Goal: Task Accomplishment & Management: Manage account settings

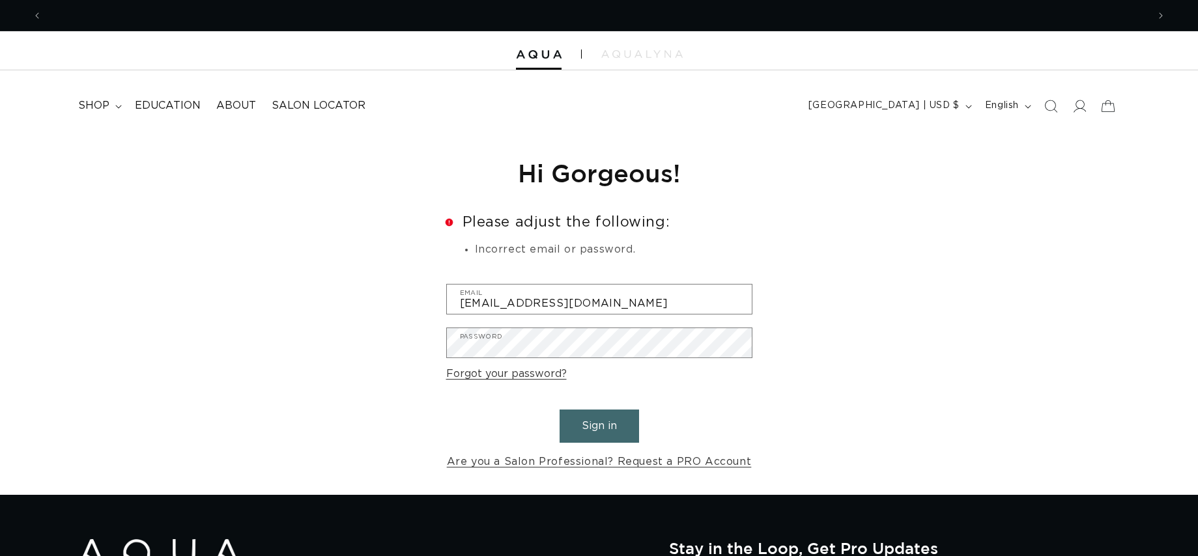
scroll to position [0, 1129]
click at [307, 420] on div "Reset your password We will send you an email to reset your password Email Subm…" at bounding box center [599, 315] width 1198 height 362
click at [601, 422] on button "Sign in" at bounding box center [599, 426] width 79 height 33
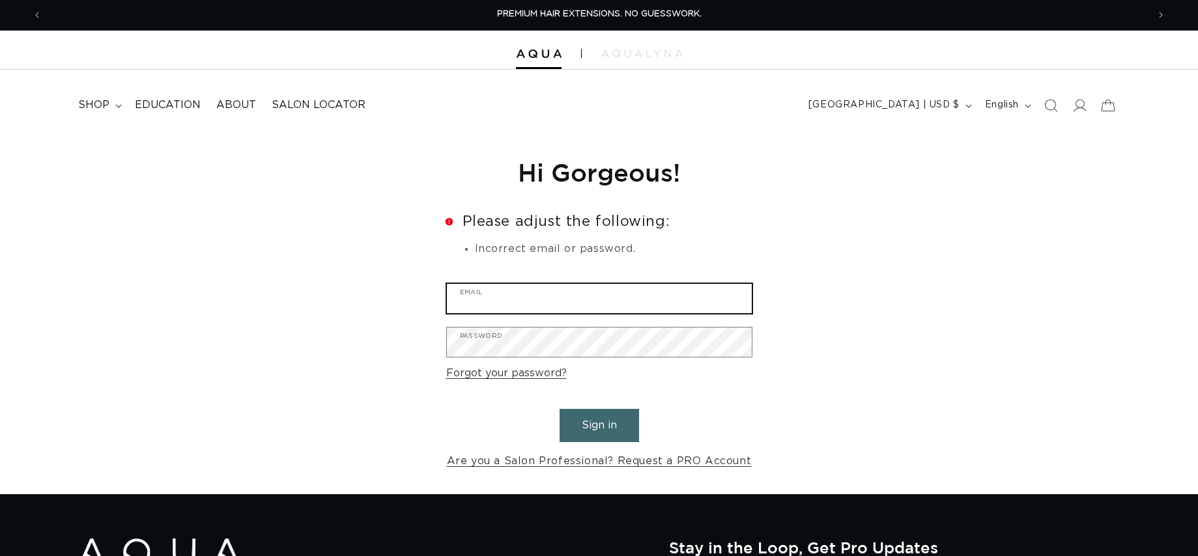
type input "craftsalohouston@gmail.com"
click at [591, 433] on button "Sign in" at bounding box center [599, 425] width 79 height 33
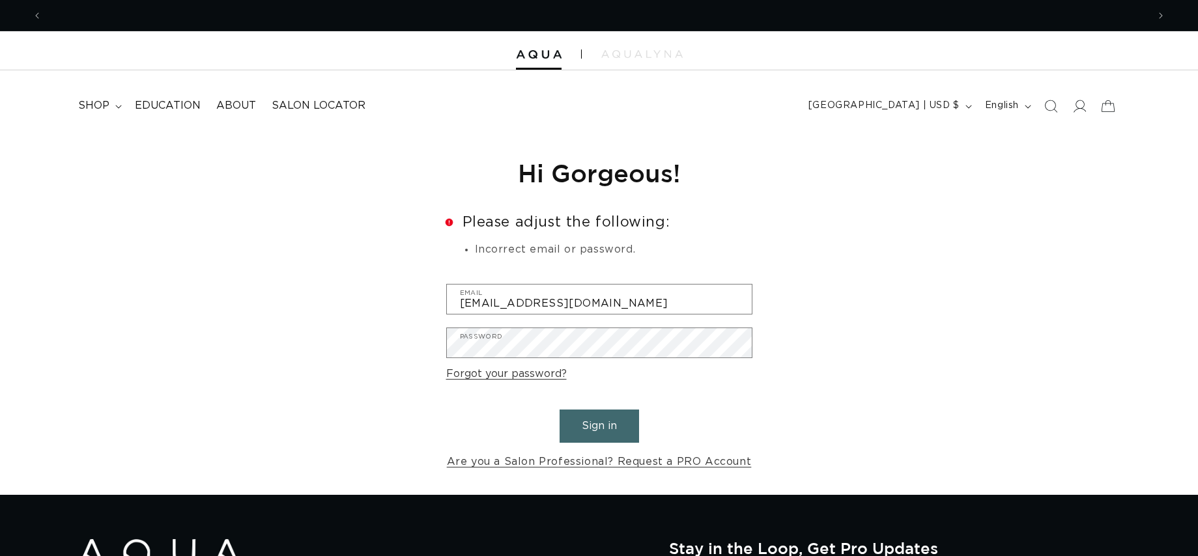
scroll to position [0, 1129]
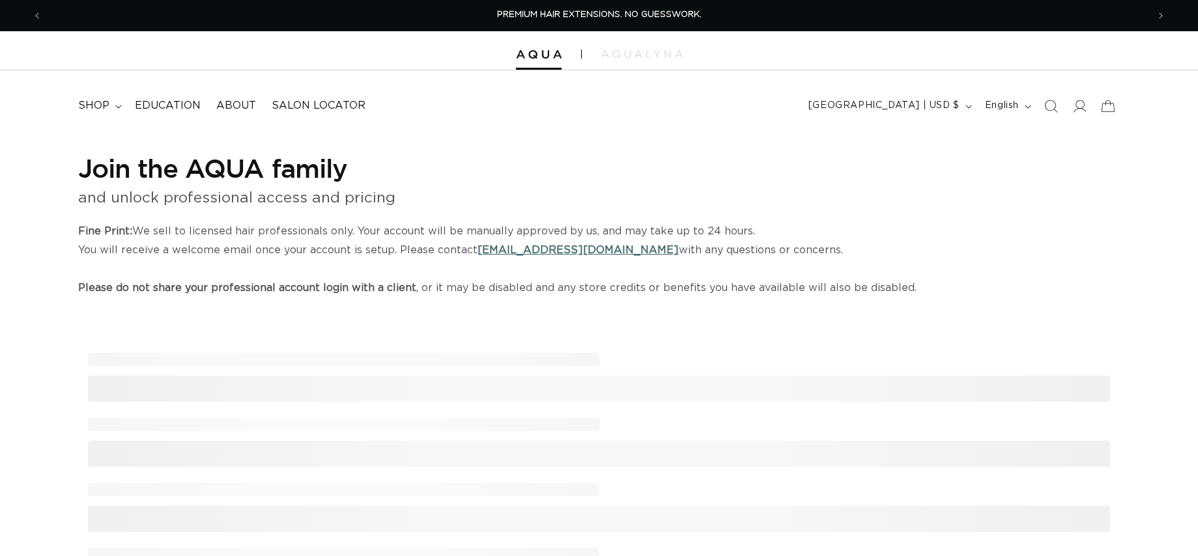
select select "US"
select select "[GEOGRAPHIC_DATA]"
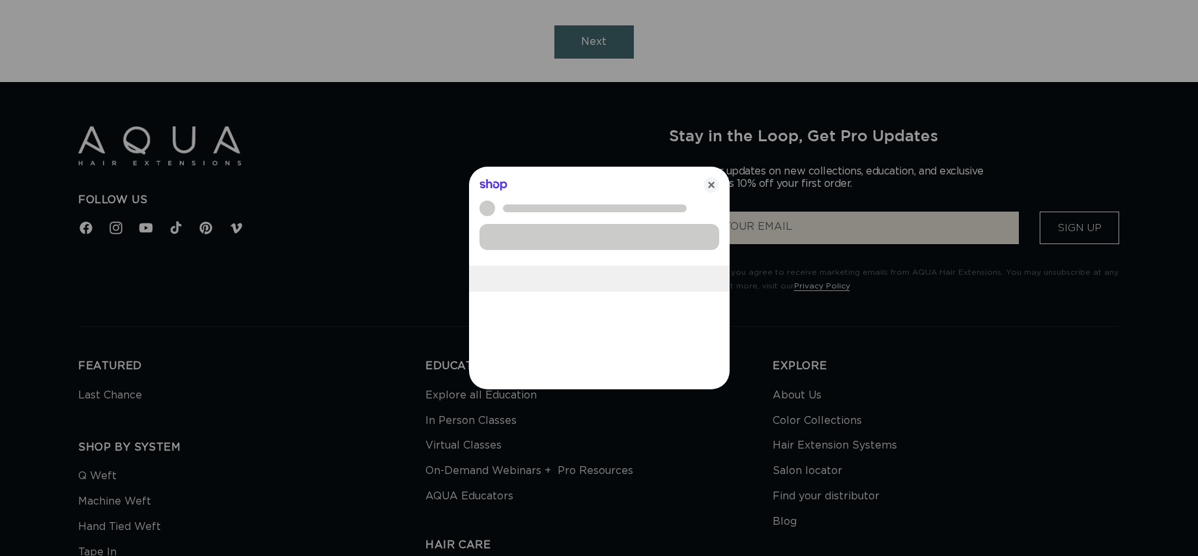
scroll to position [0, 1129]
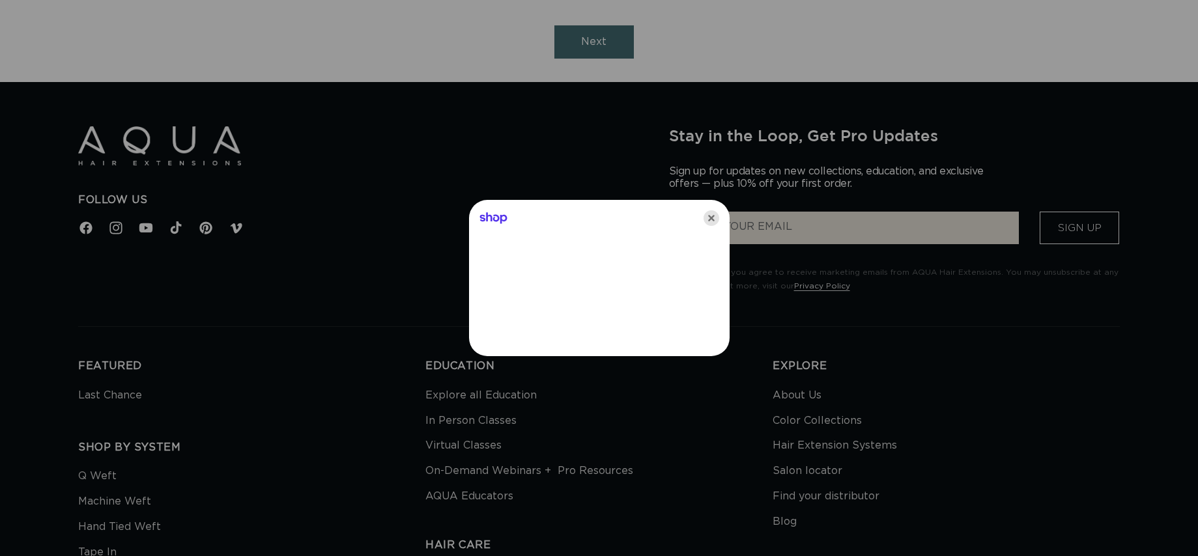
click at [709, 218] on icon "Close" at bounding box center [712, 218] width 16 height 16
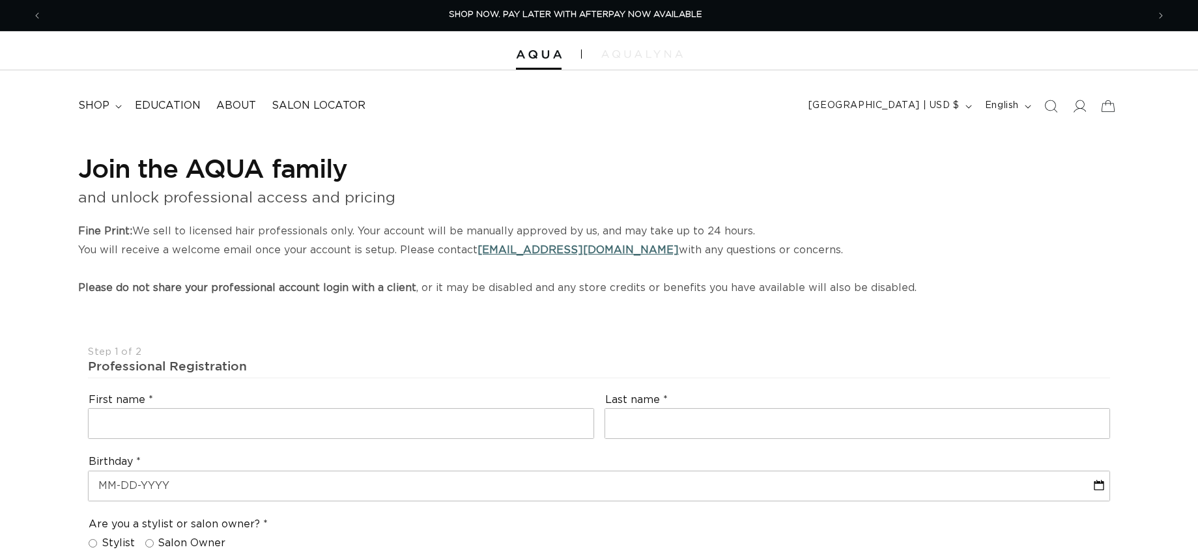
click at [637, 51] on img at bounding box center [641, 54] width 81 height 8
click at [35, 18] on icon "Previous announcement" at bounding box center [37, 15] width 5 height 14
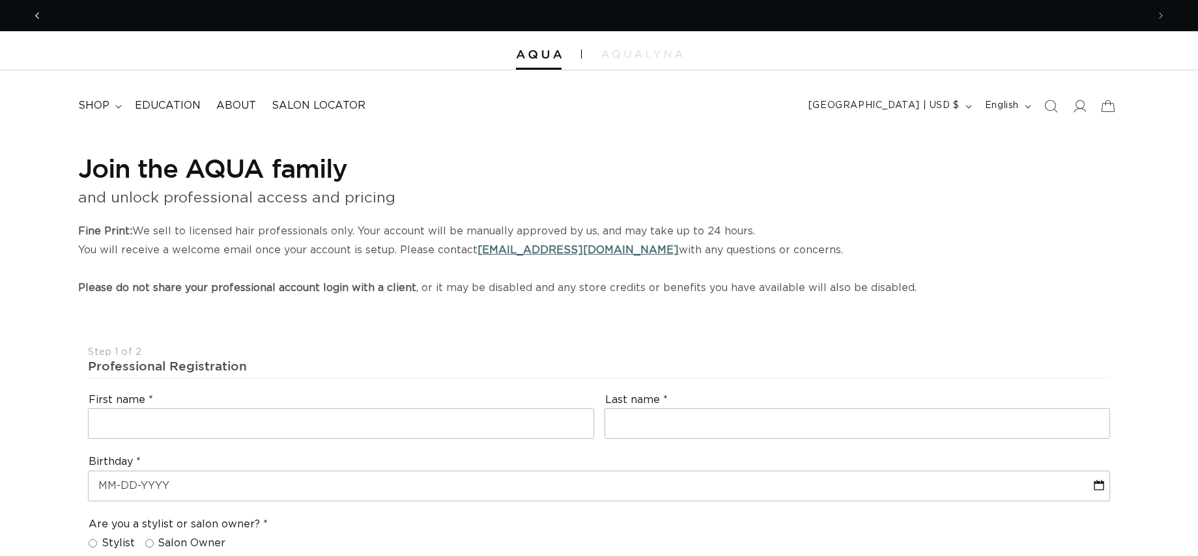
scroll to position [0, 1129]
click at [1076, 109] on icon at bounding box center [1081, 106] width 14 height 13
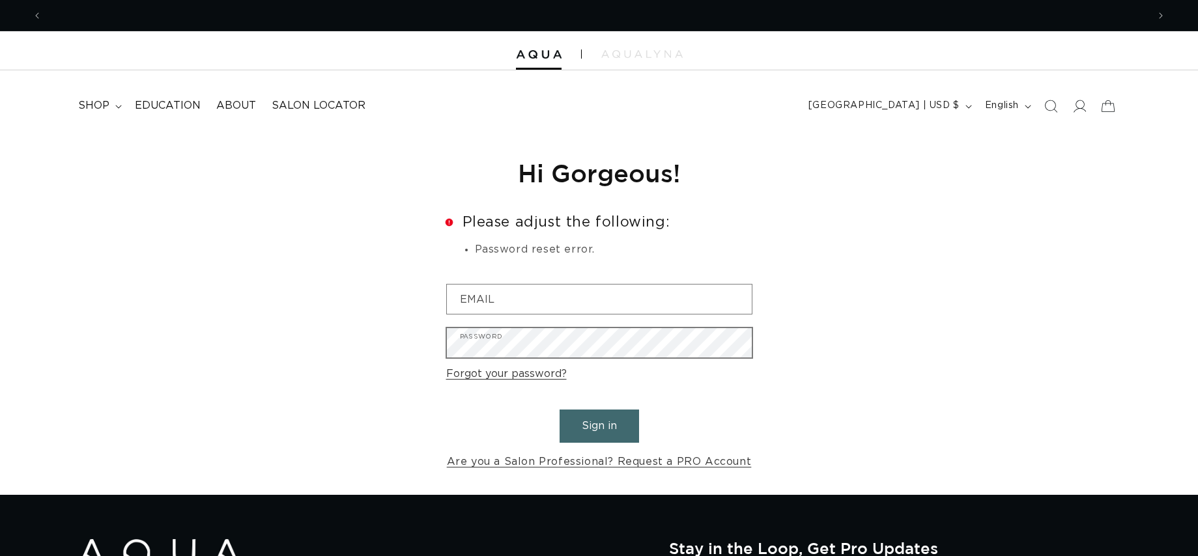
scroll to position [0, 1129]
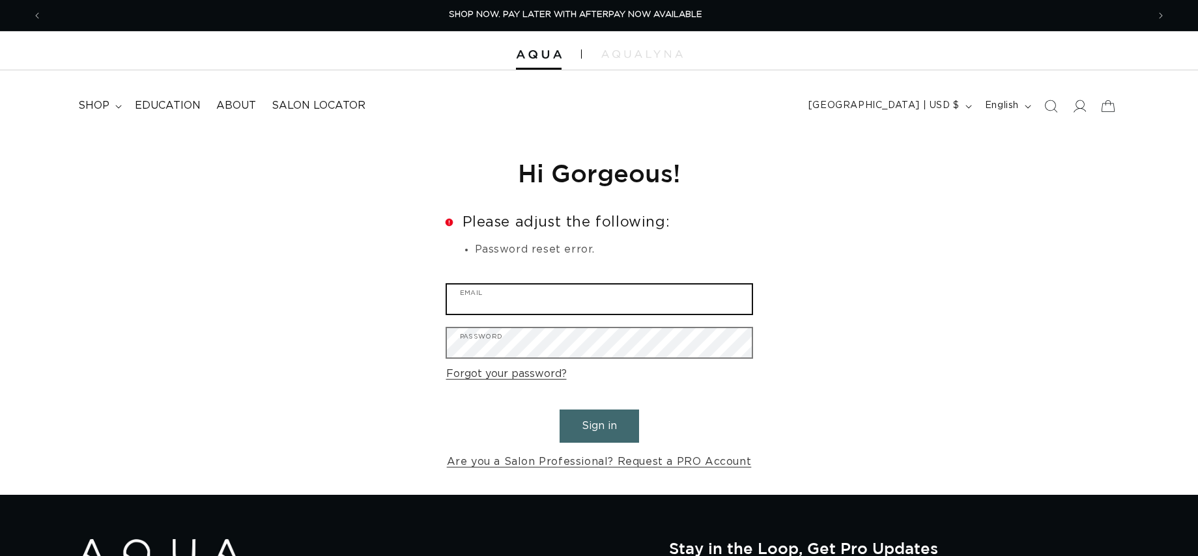
type input "craftsalohouston@gmail.com"
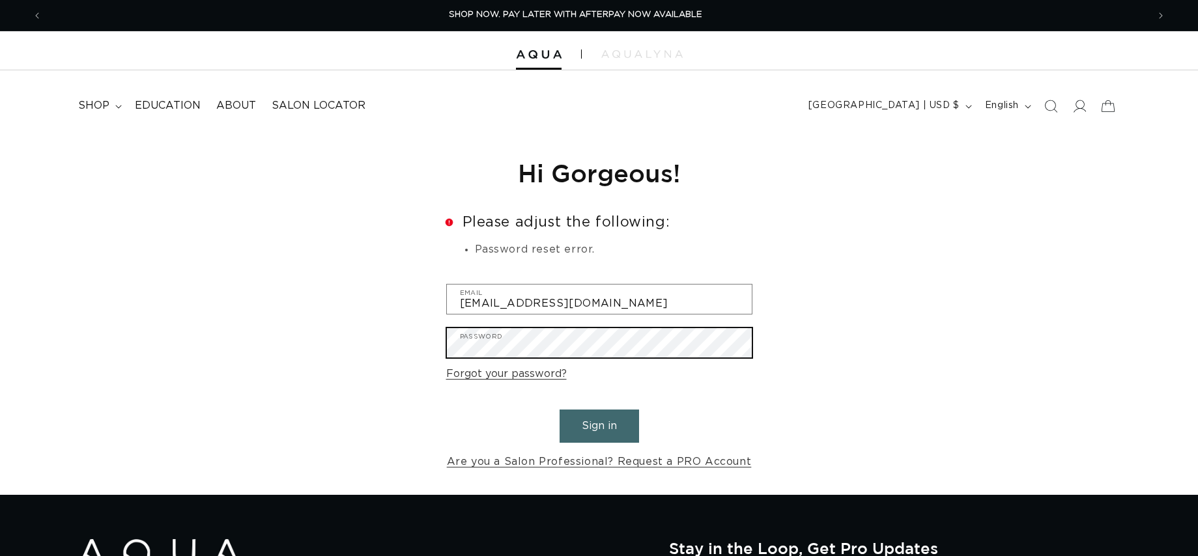
scroll to position [0, 2258]
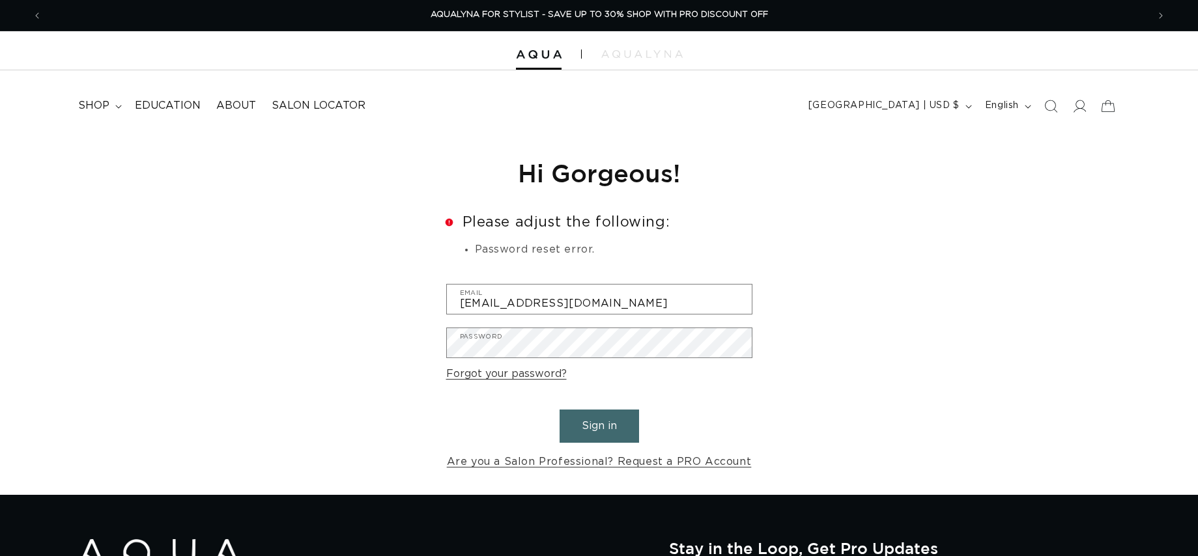
click at [386, 353] on div "Reset your password We will send you an email to reset your password Email Subm…" at bounding box center [599, 315] width 1198 height 362
click at [600, 427] on button "Sign in" at bounding box center [599, 426] width 79 height 33
click at [504, 380] on link "Forgot your password?" at bounding box center [506, 374] width 121 height 19
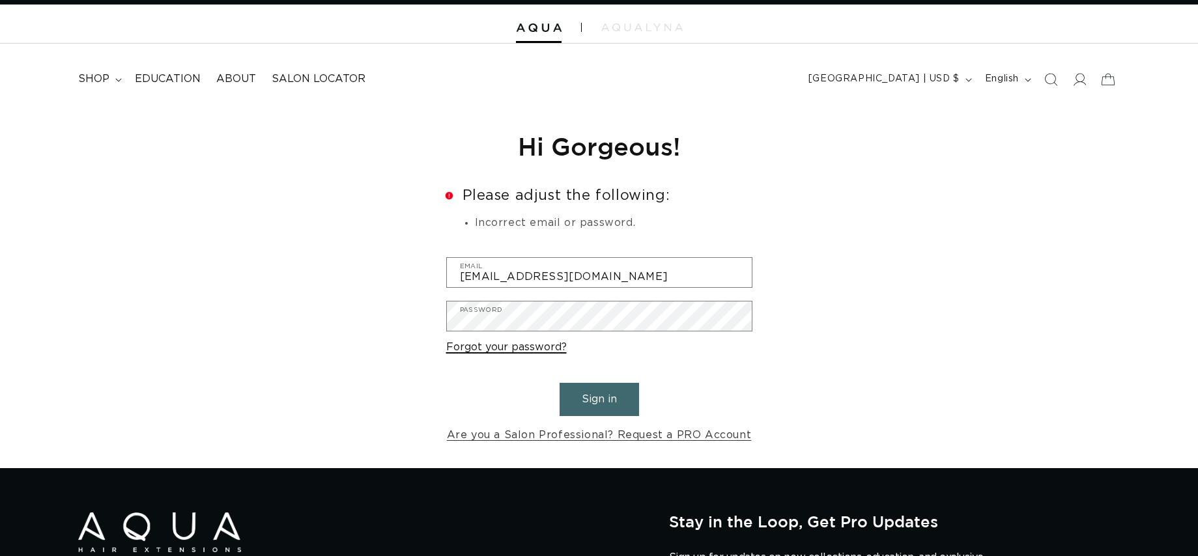
scroll to position [27, 0]
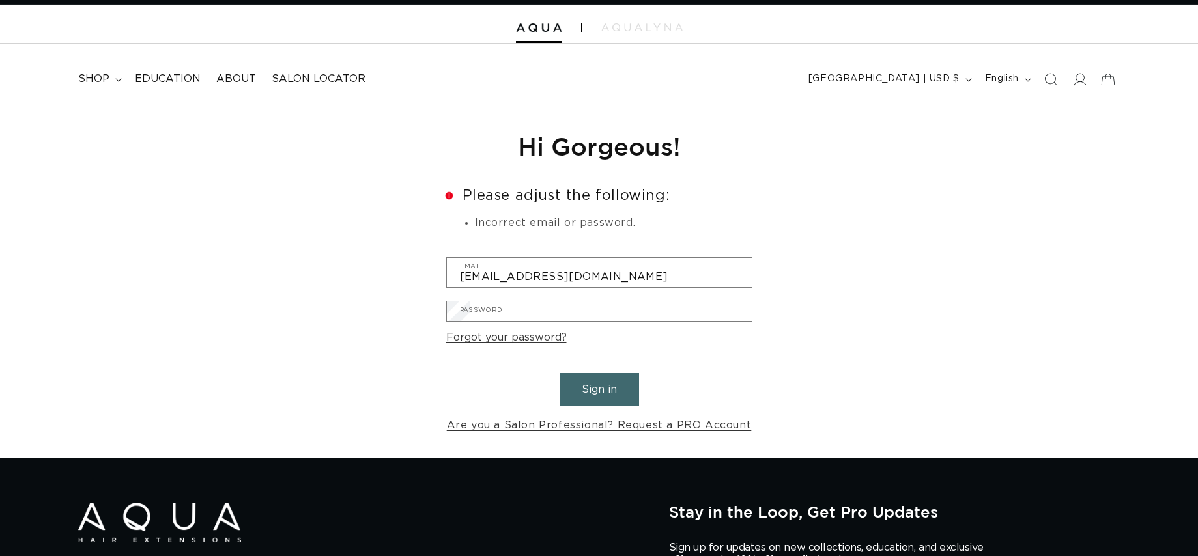
click at [0, 0] on input "Email" at bounding box center [0, 0] width 0 height 0
type input "craftsalonhouston@gmail.com"
click at [0, 0] on button "Submit" at bounding box center [0, 0] width 0 height 0
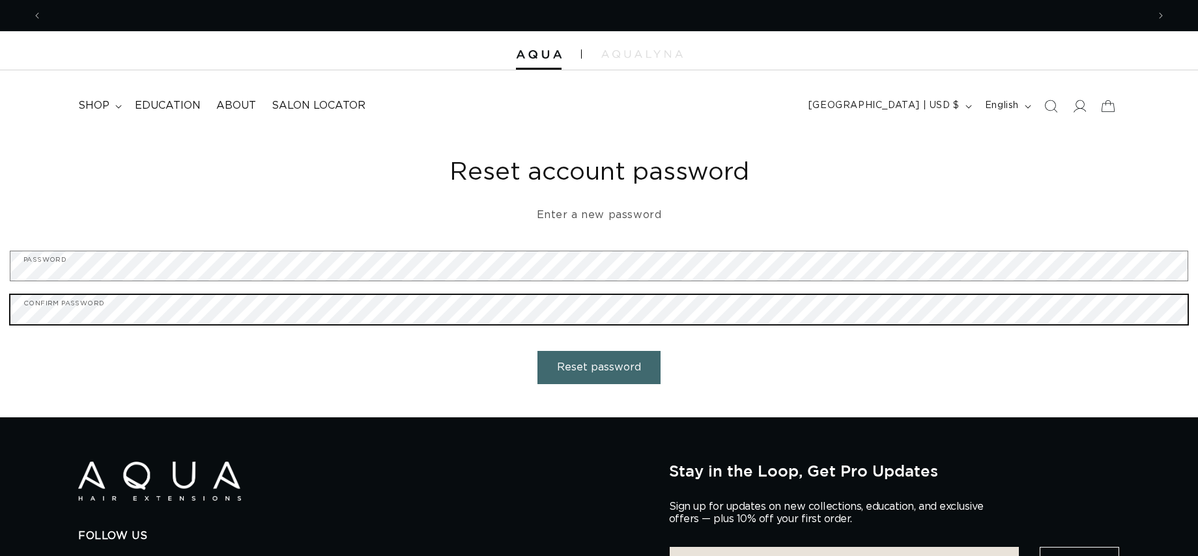
scroll to position [0, 2258]
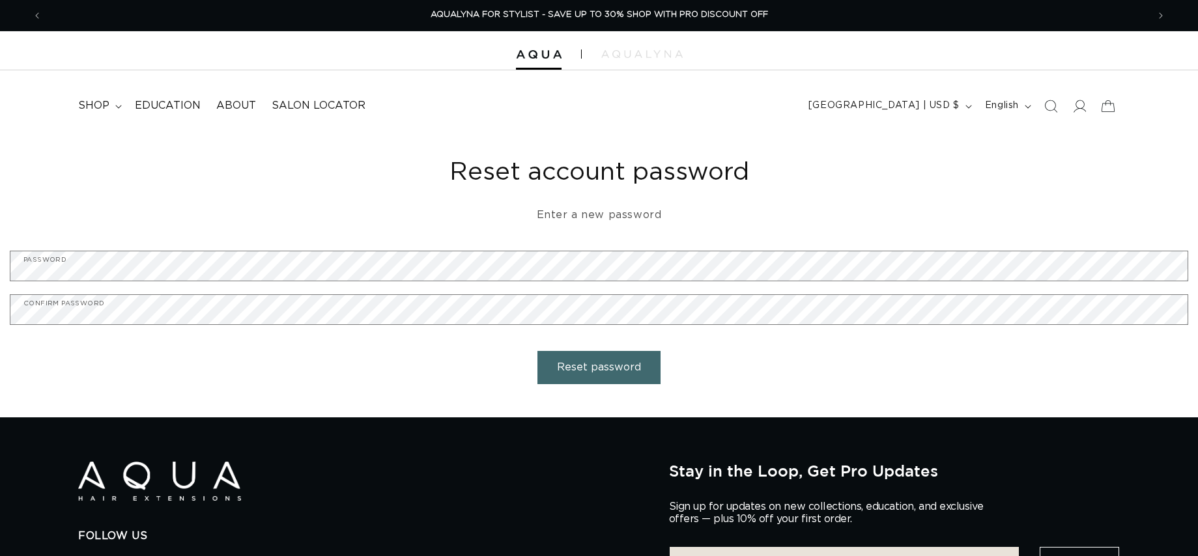
click at [633, 374] on button "Reset password" at bounding box center [598, 367] width 123 height 33
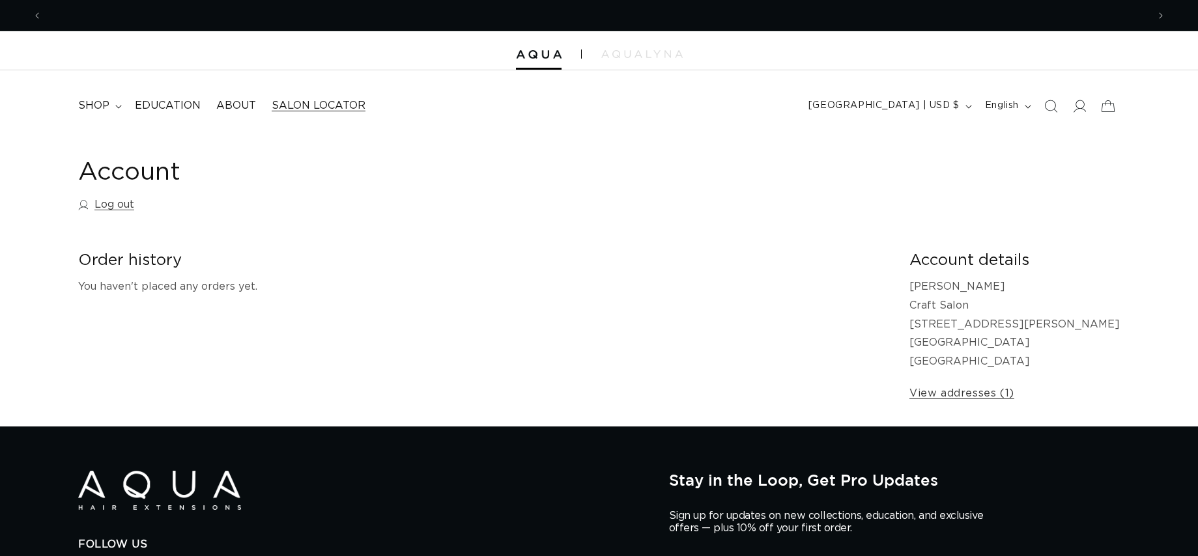
scroll to position [0, 1129]
click at [109, 107] on summary "shop" at bounding box center [98, 105] width 57 height 29
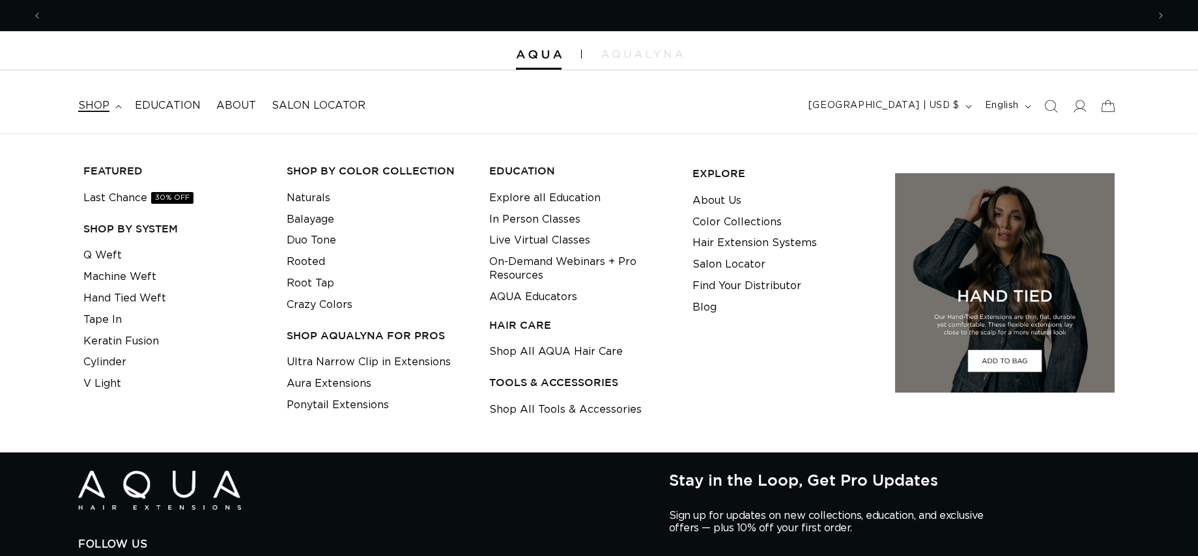
scroll to position [0, 2258]
